Goal: Task Accomplishment & Management: Use online tool/utility

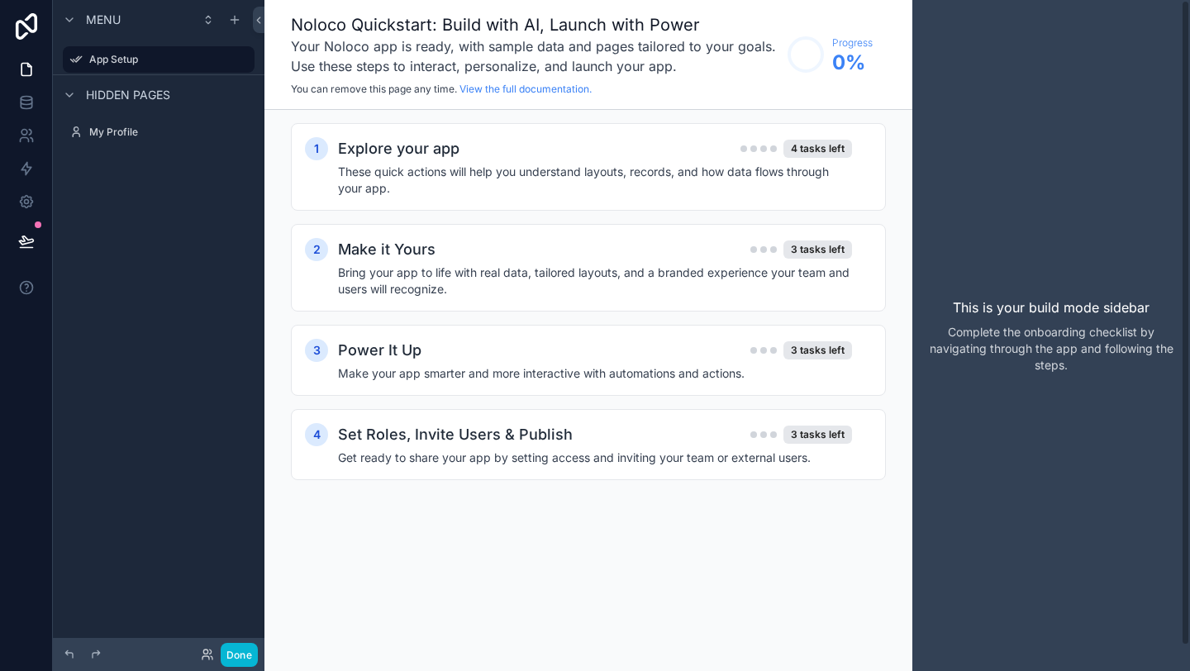
click at [159, 260] on div "Menu App Setup Hidden pages My Profile" at bounding box center [159, 325] width 212 height 651
click at [67, 19] on icon "scrollable content" at bounding box center [69, 19] width 7 height 3
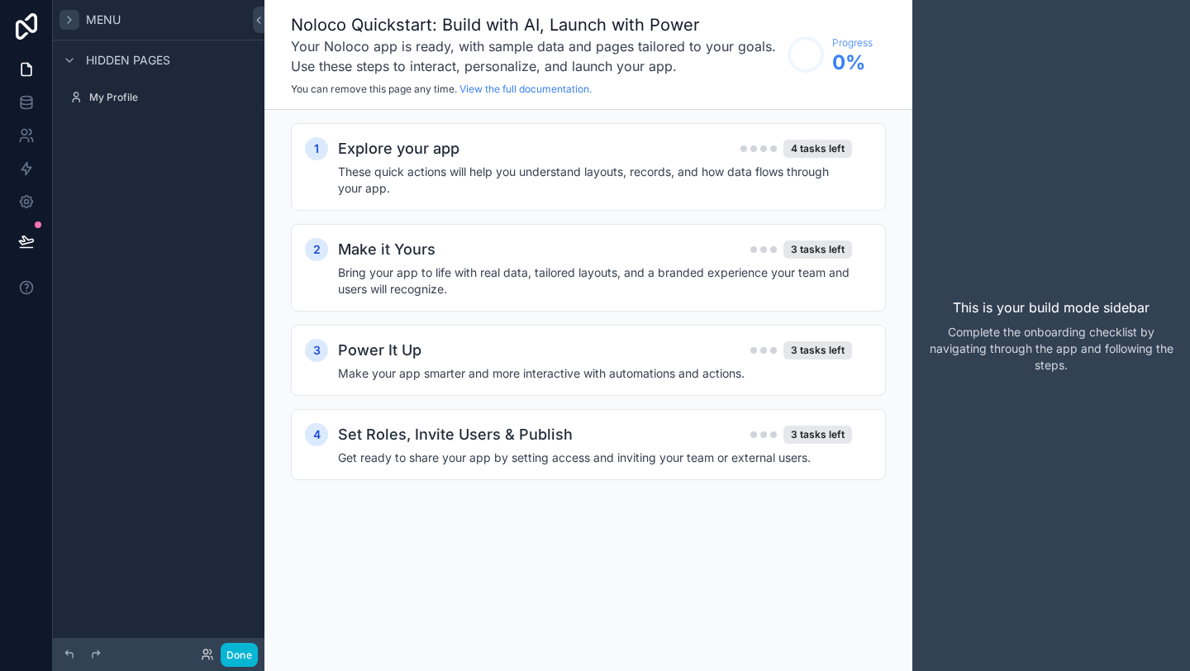
click at [67, 19] on icon "scrollable content" at bounding box center [69, 19] width 13 height 13
click at [25, 73] on icon at bounding box center [26, 69] width 17 height 17
click at [26, 136] on icon at bounding box center [26, 135] width 17 height 17
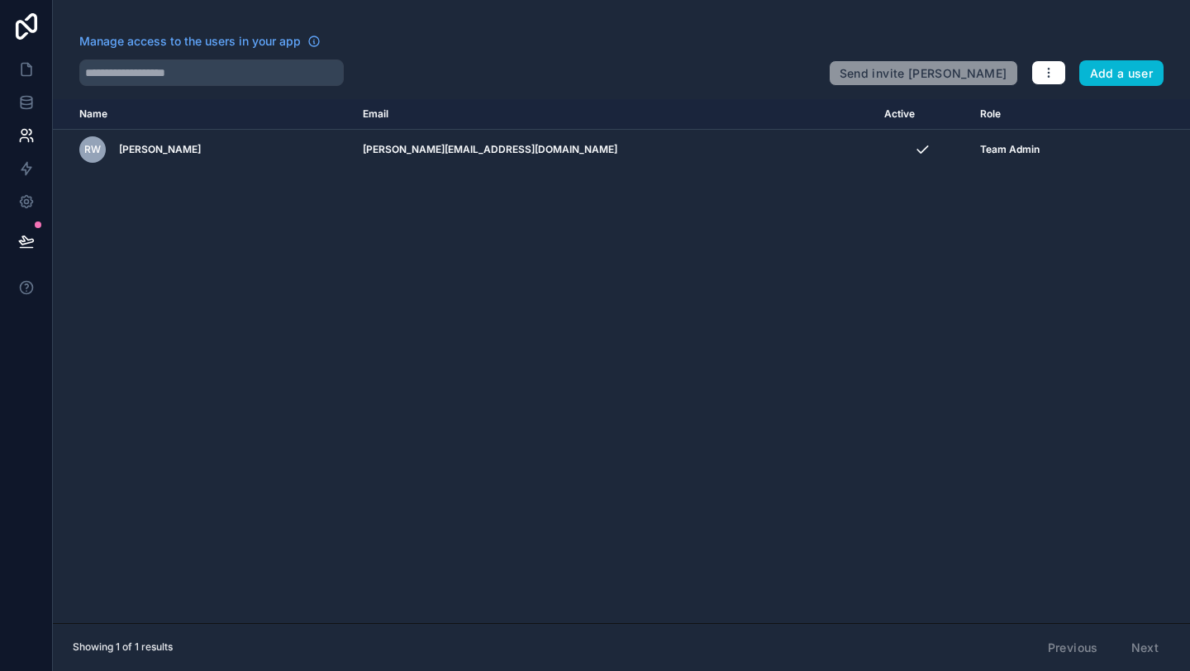
click at [228, 228] on div "Name Email Active Role userTable.email RW Ronnie Warwick ronnie@acifin.co.uk Te…" at bounding box center [621, 361] width 1137 height 524
click at [20, 23] on icon at bounding box center [26, 26] width 33 height 26
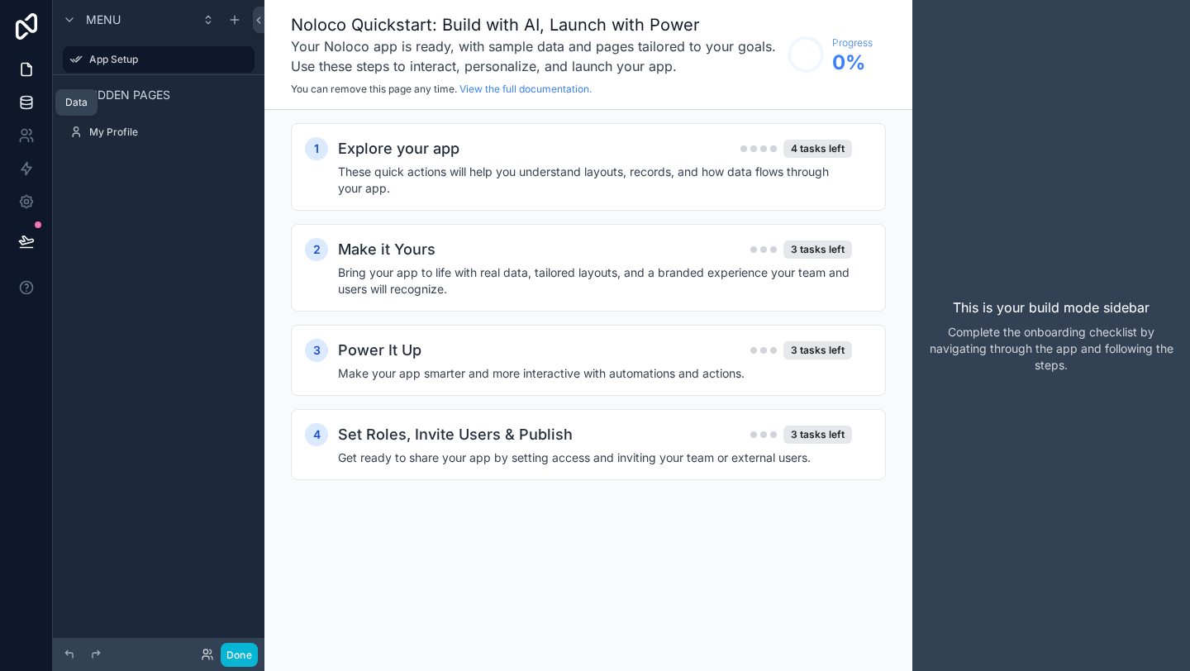
click at [25, 106] on icon at bounding box center [26, 102] width 17 height 17
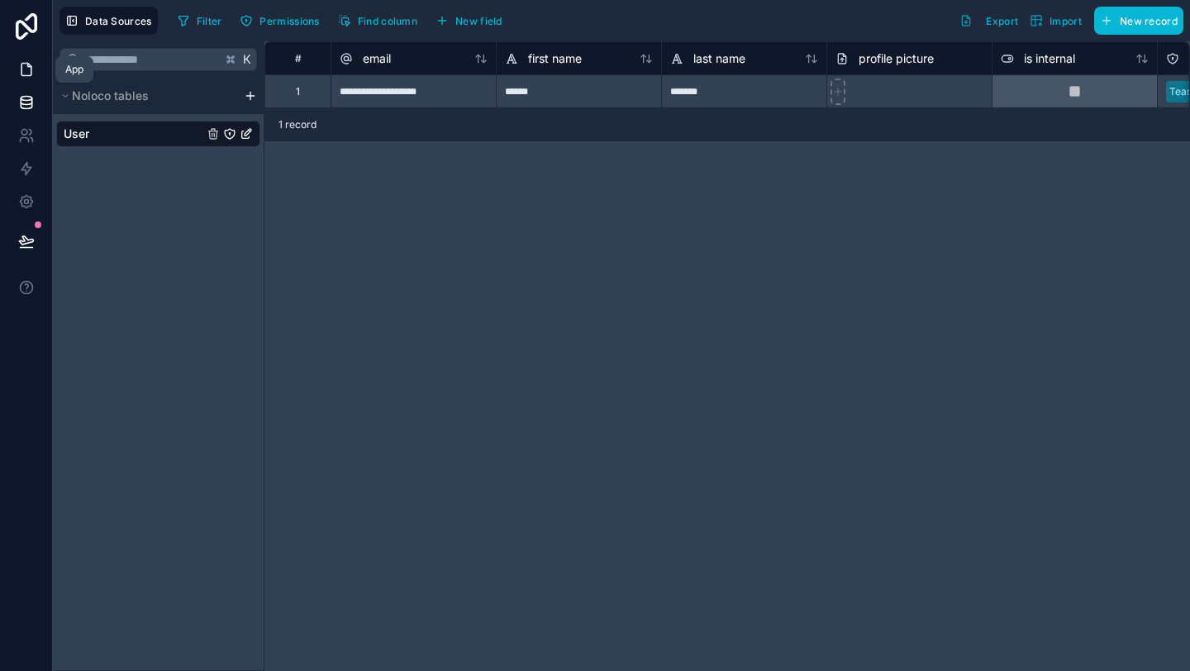
click at [29, 74] on icon at bounding box center [26, 69] width 17 height 17
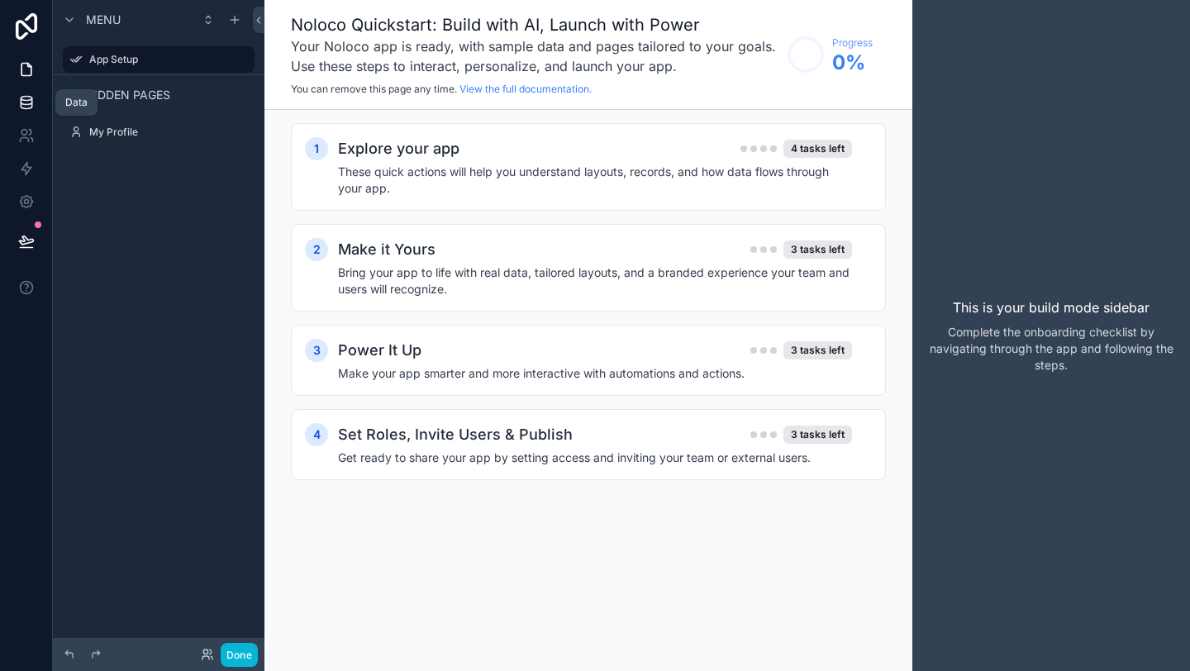
click at [27, 101] on icon at bounding box center [26, 102] width 17 height 17
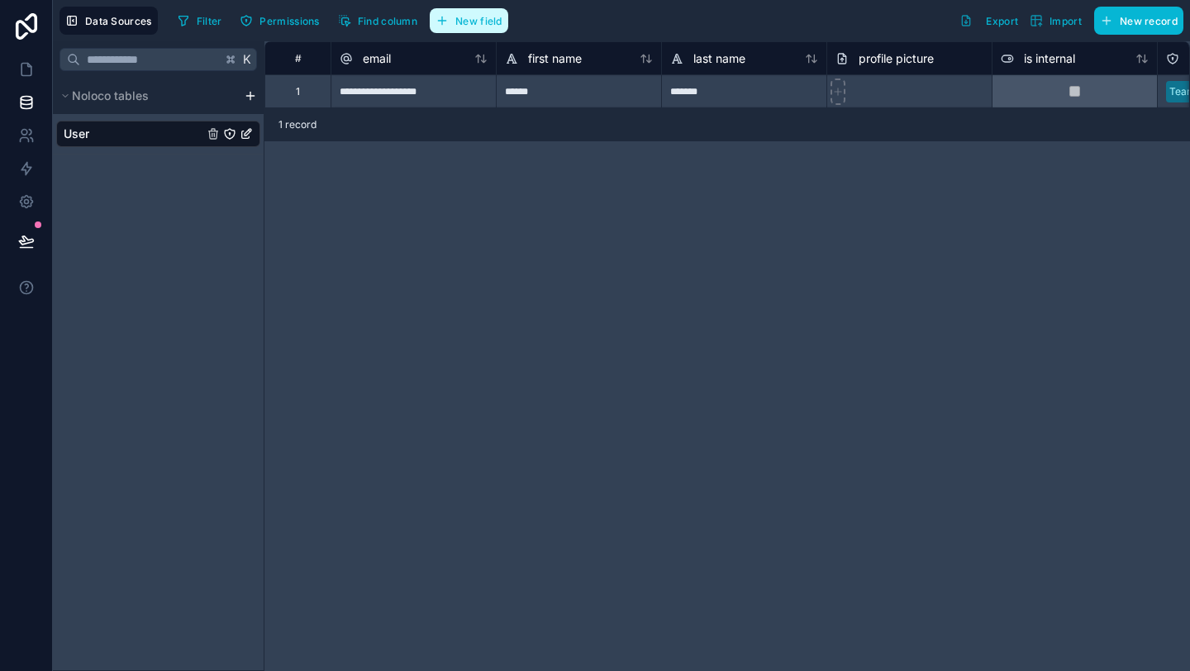
click at [452, 30] on button "New field" at bounding box center [469, 20] width 78 height 25
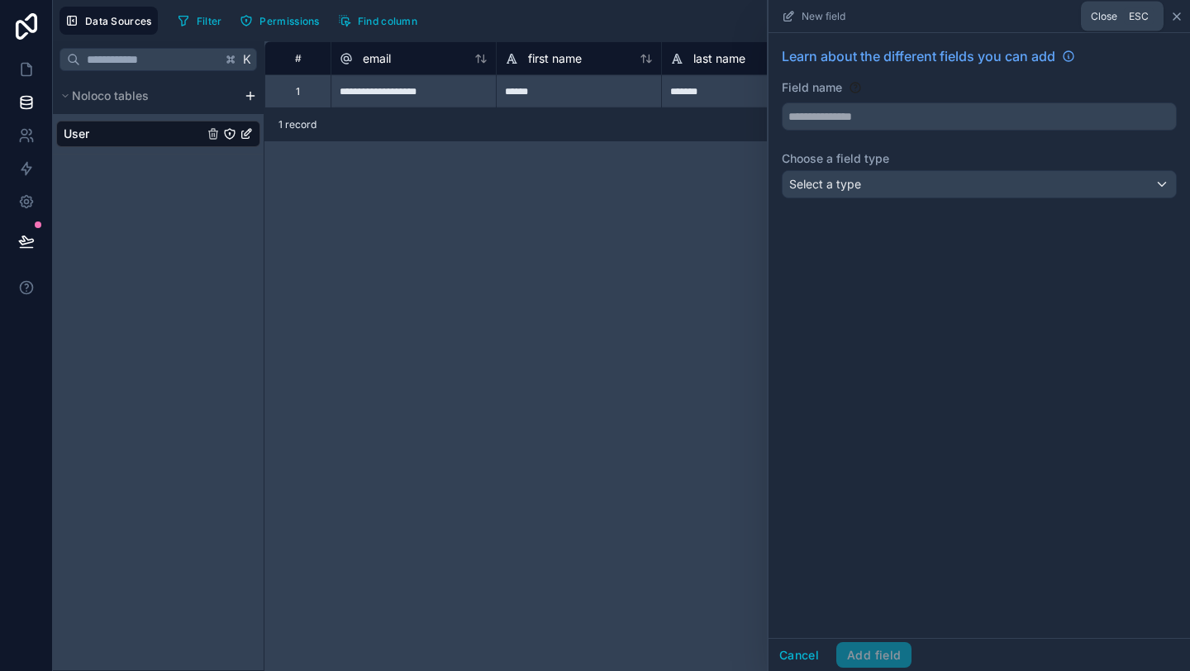
click at [1175, 13] on icon at bounding box center [1176, 16] width 13 height 13
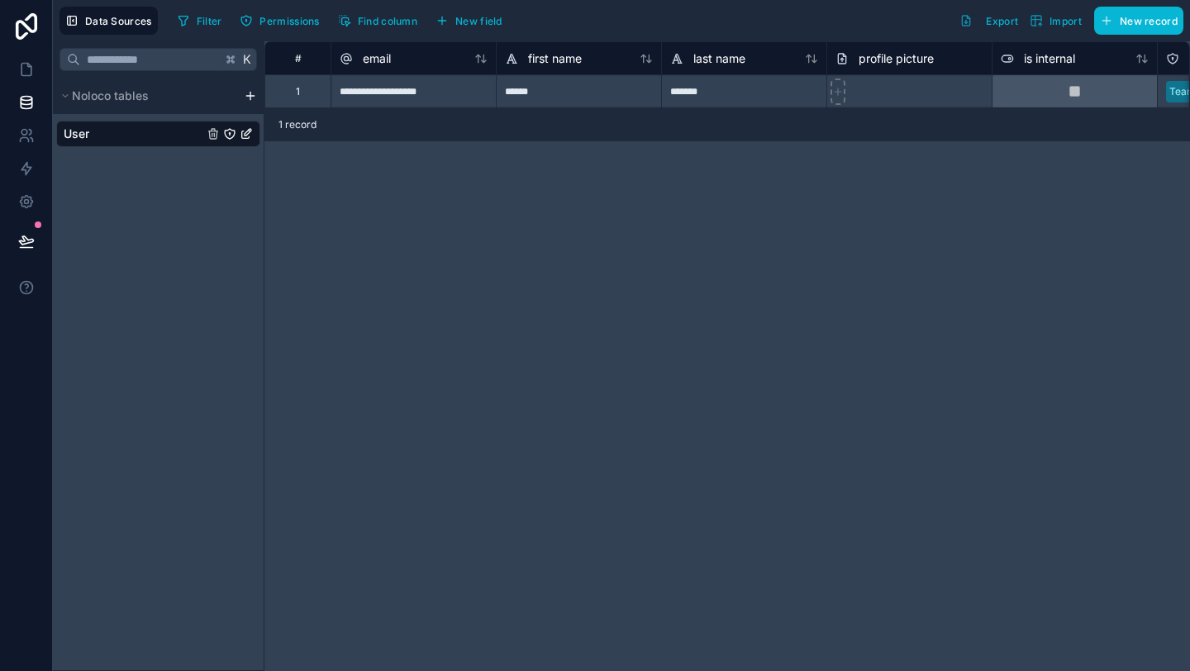
click at [526, 17] on div "Filter Permissions Find column New field Export Import New record" at bounding box center [677, 21] width 1012 height 28
click at [528, 13] on div "Filter Permissions Find column New field Export Import New record" at bounding box center [677, 21] width 1012 height 28
click at [554, 21] on div "Filter Permissions Find column New field Export Import New record" at bounding box center [677, 21] width 1012 height 28
